Goal: Information Seeking & Learning: Learn about a topic

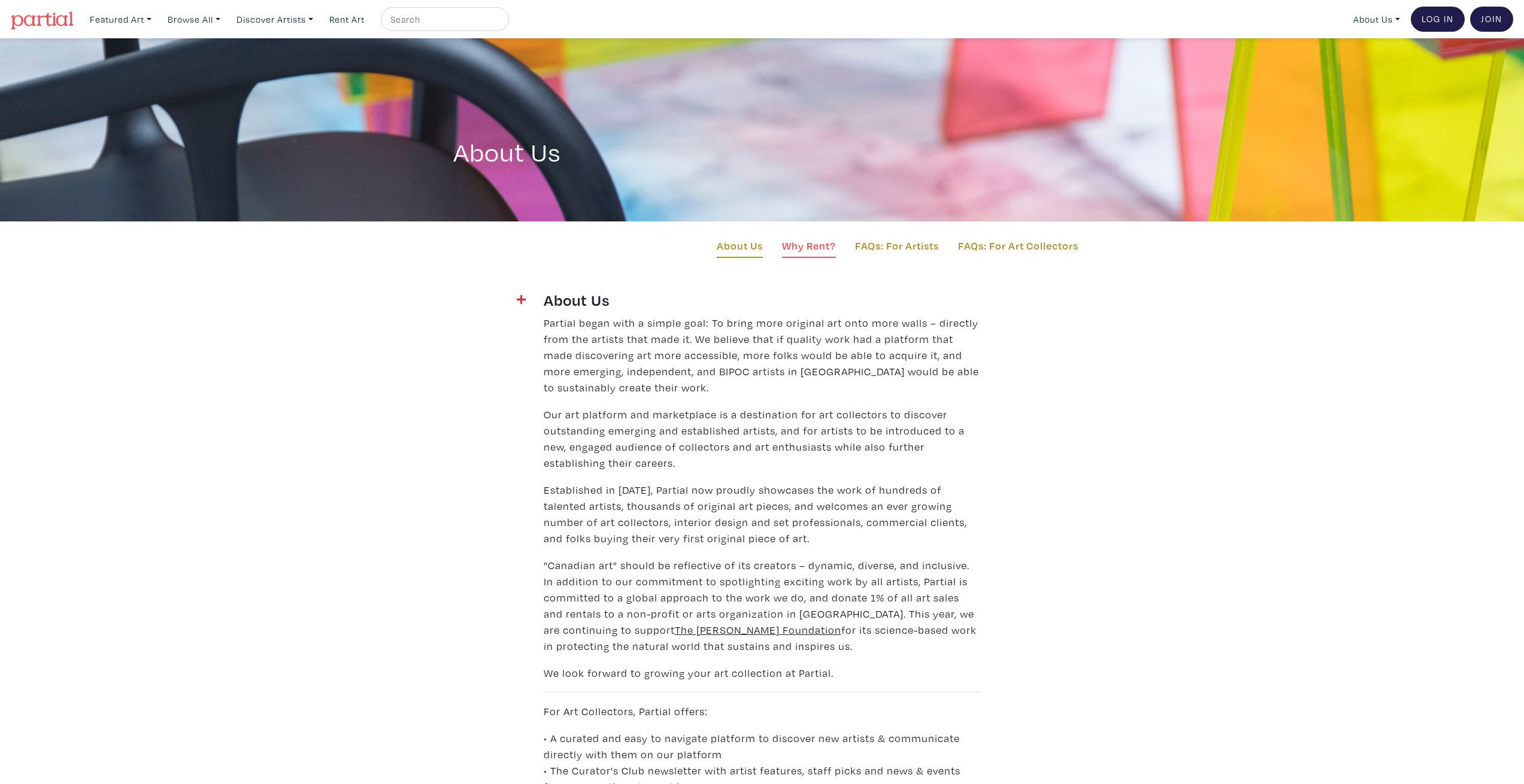
click at [801, 249] on link "Why Rent?" at bounding box center [809, 248] width 54 height 20
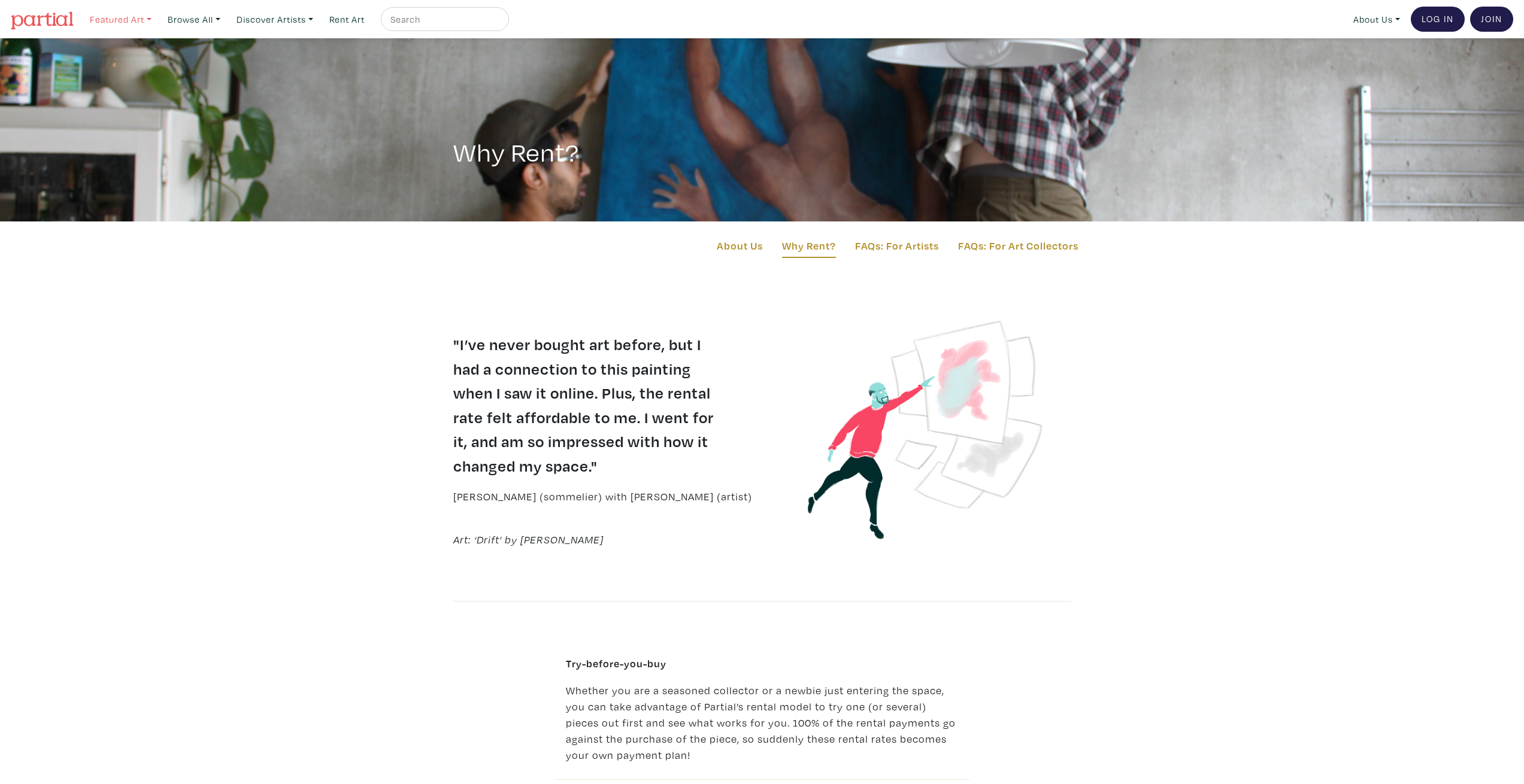
click at [129, 22] on link "Featured Art" at bounding box center [120, 19] width 72 height 25
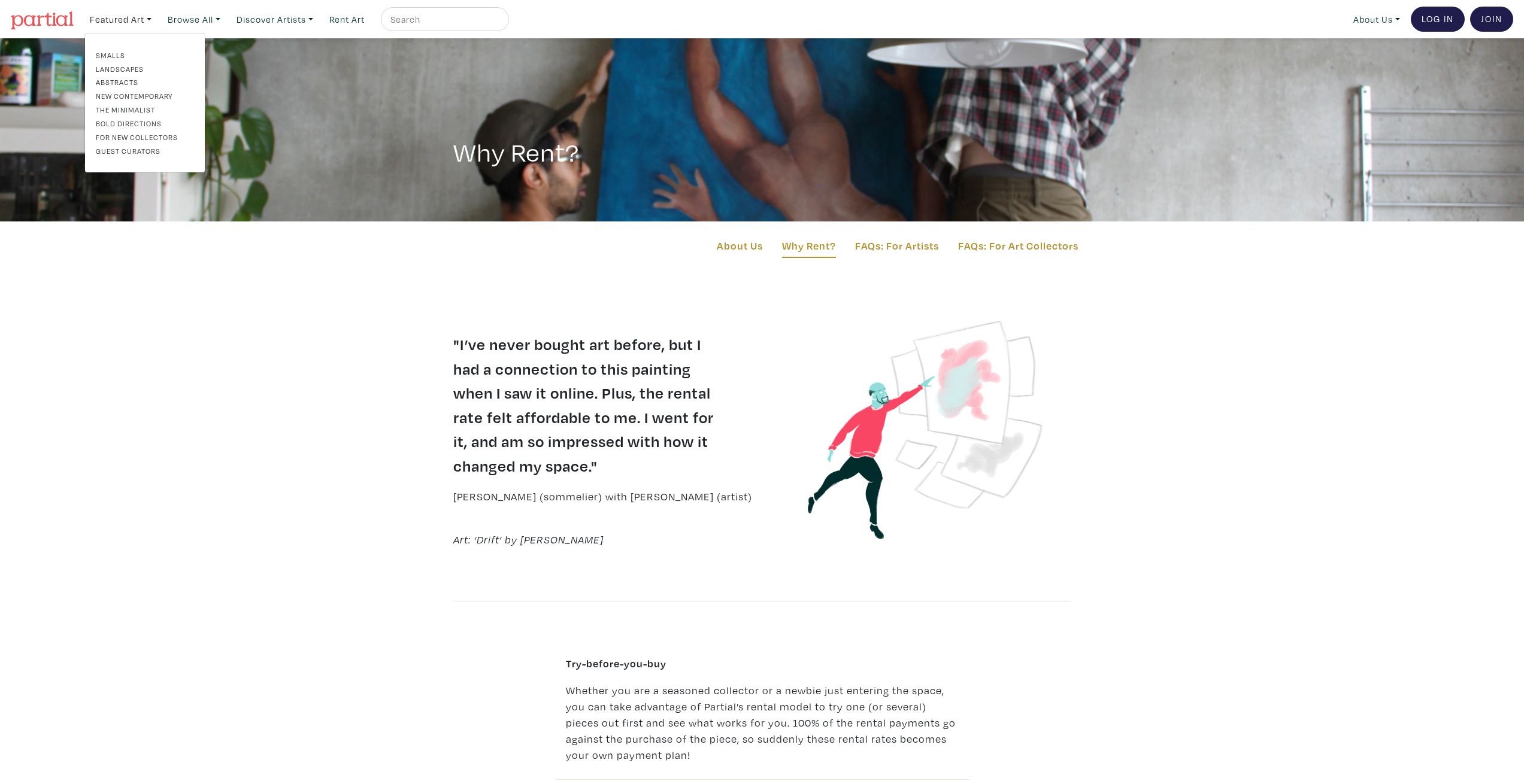
click at [116, 70] on link "Landscapes" at bounding box center [145, 68] width 98 height 11
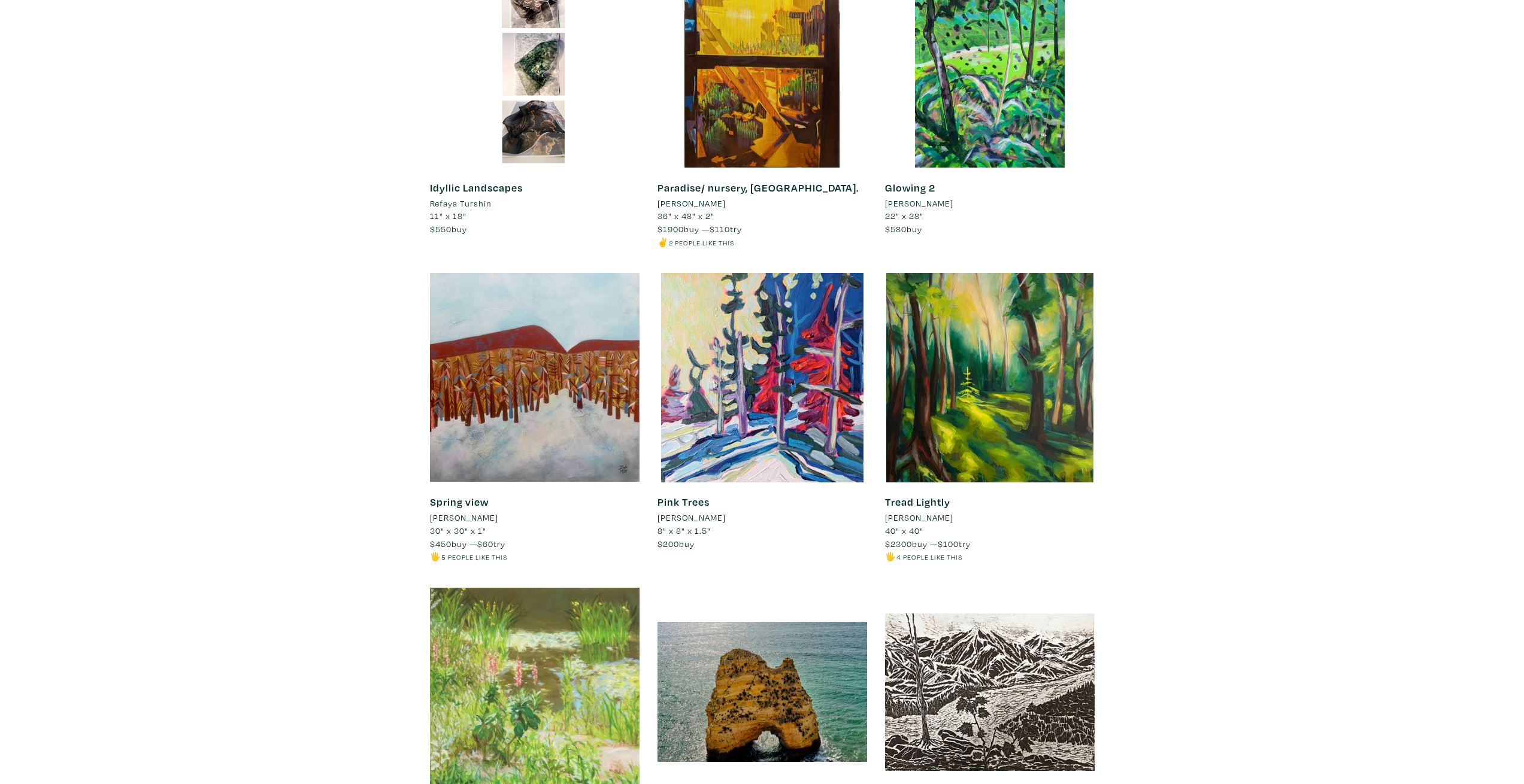
scroll to position [5402, 0]
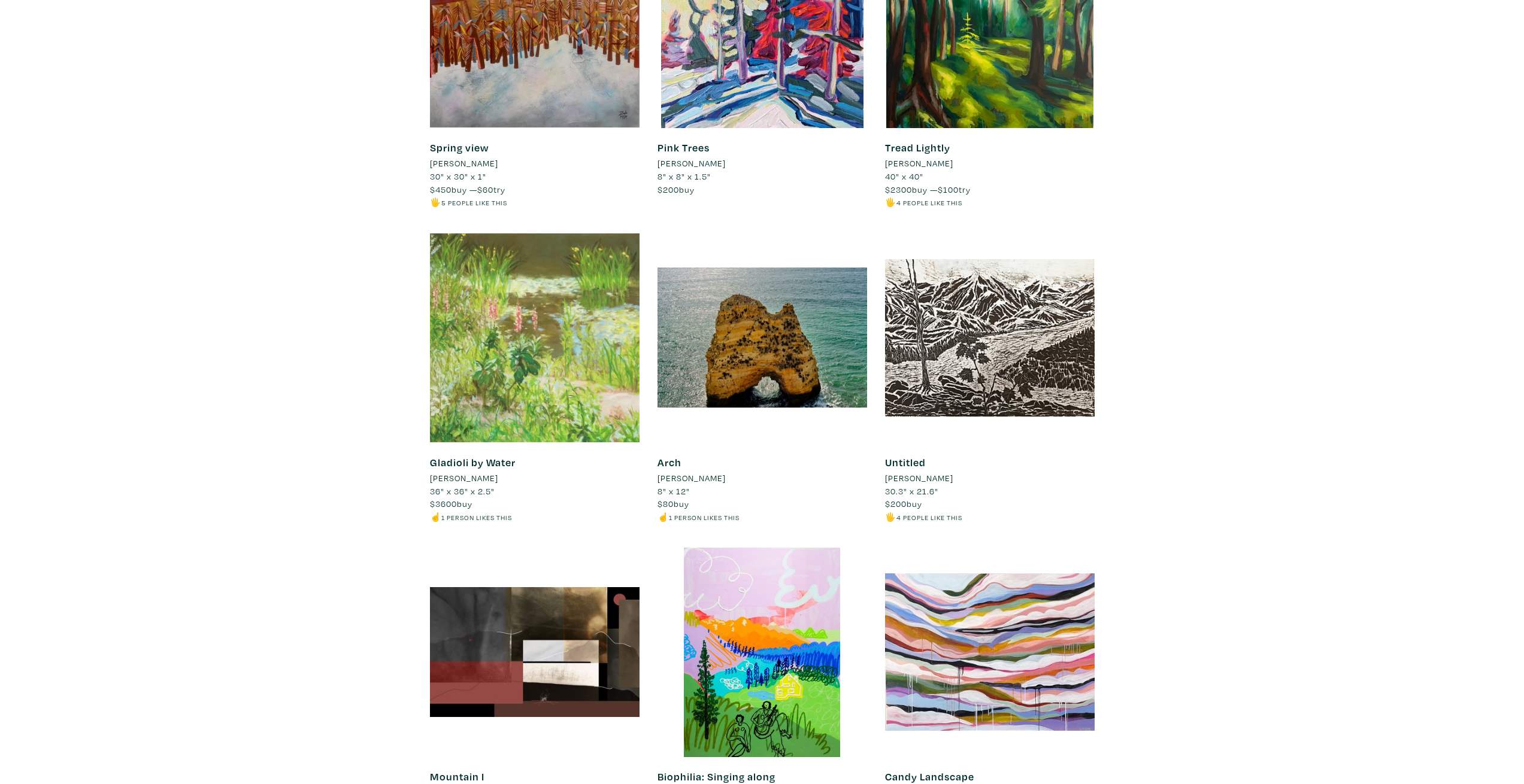
click at [384, 137] on div "Landscapes The beauty and essence of nature, conveying everything from serene a…" at bounding box center [762, 58] width 1506 height 10780
